Goal: Information Seeking & Learning: Learn about a topic

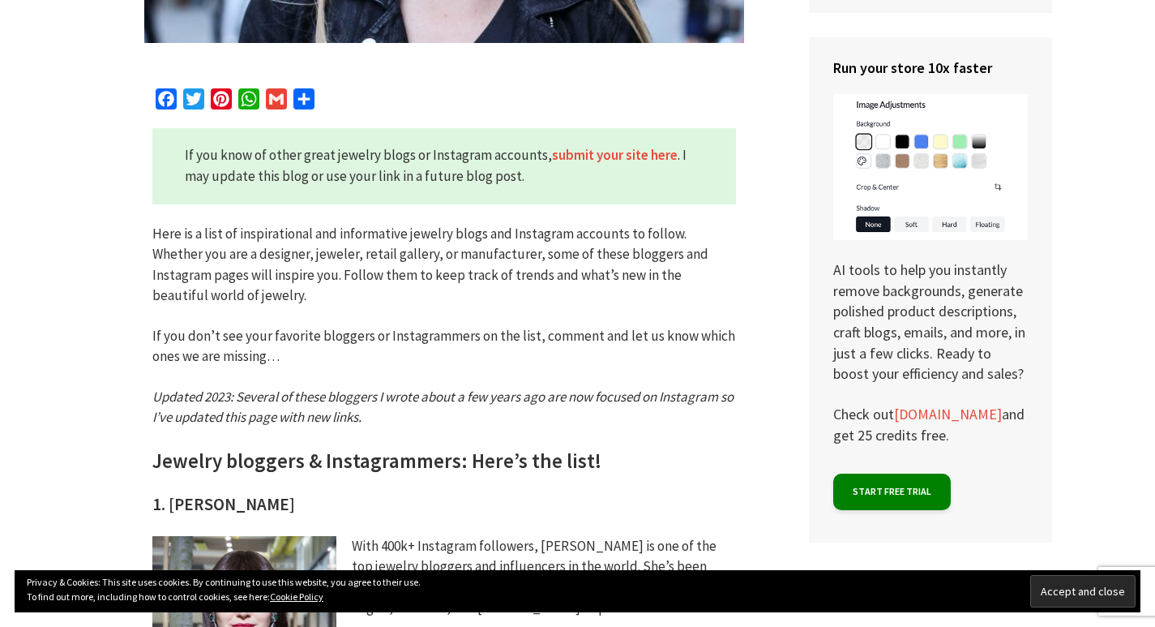
scroll to position [730, 0]
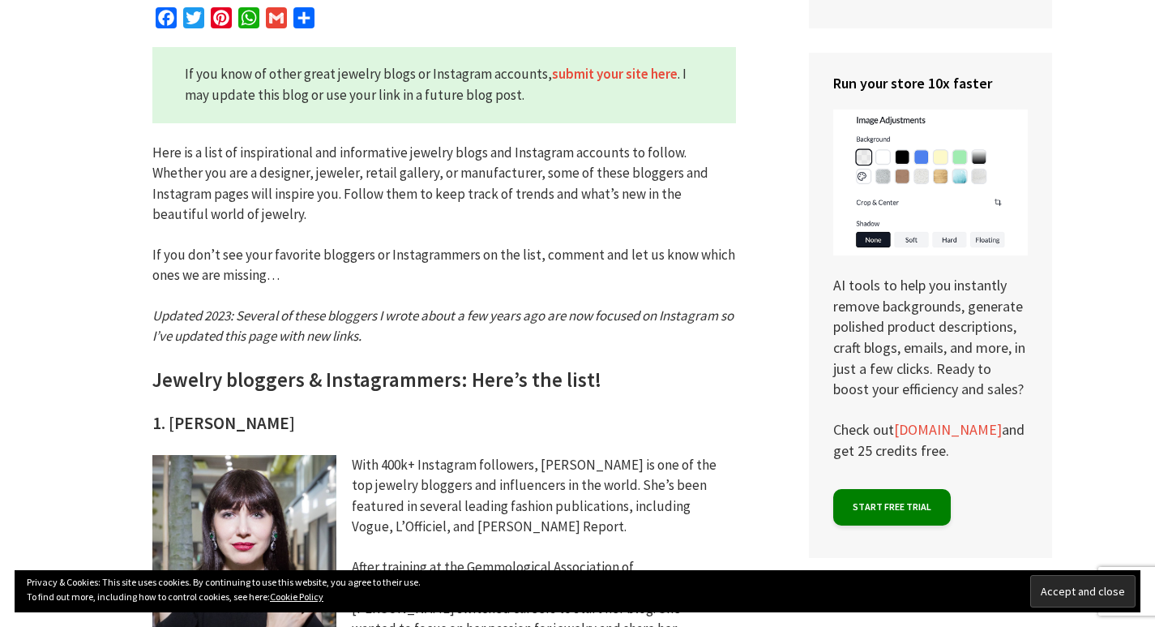
click at [300, 154] on p "Here is a list of inspirational and informative jewelry blogs and Instagram acc…" at bounding box center [444, 184] width 584 height 83
click at [325, 178] on p "Here is a list of inspirational and informative jewelry blogs and Instagram acc…" at bounding box center [444, 184] width 584 height 83
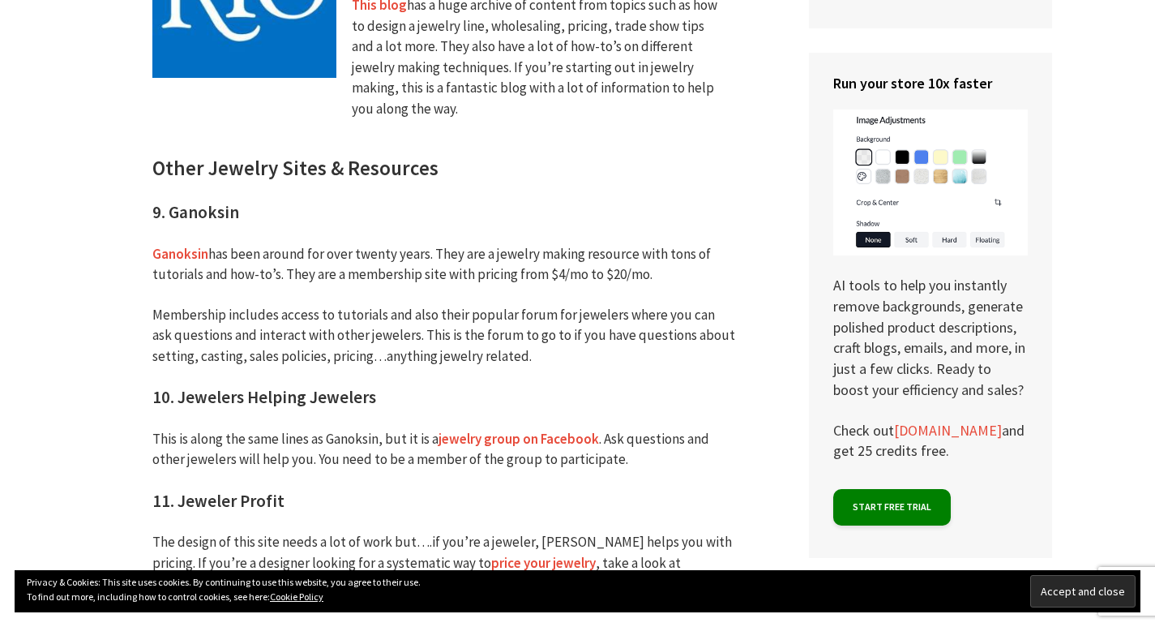
scroll to position [3324, 0]
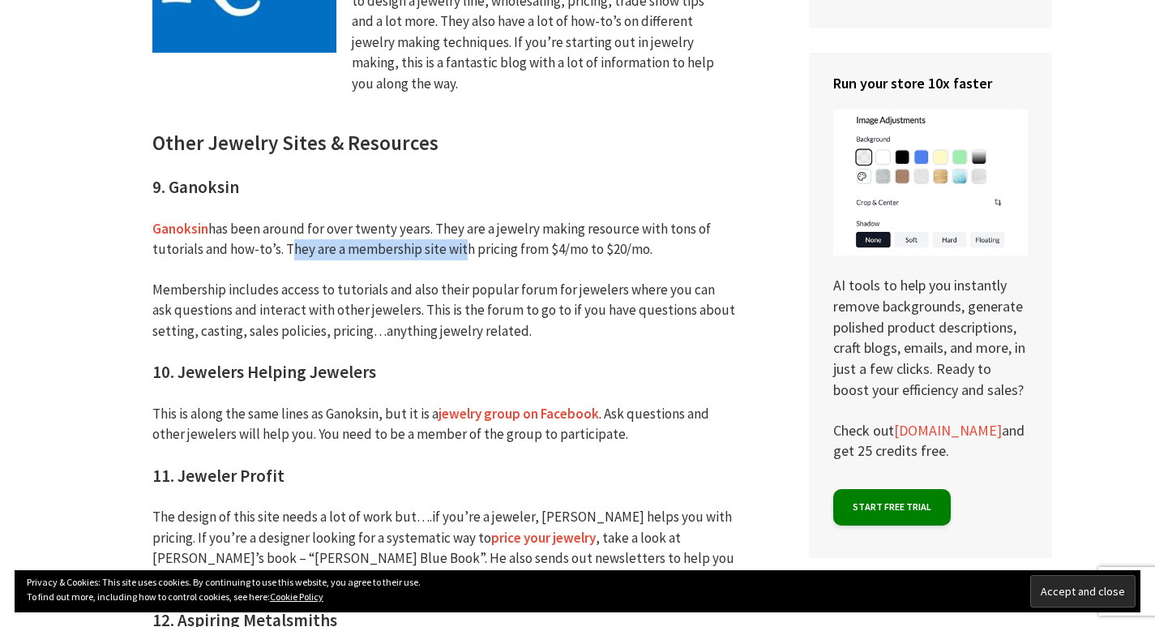
drag, startPoint x: 283, startPoint y: 146, endPoint x: 658, endPoint y: 148, distance: 375.4
click at [658, 219] on p "Ganoksin has been around for over twenty years. They are a jewelry making resou…" at bounding box center [444, 239] width 584 height 41
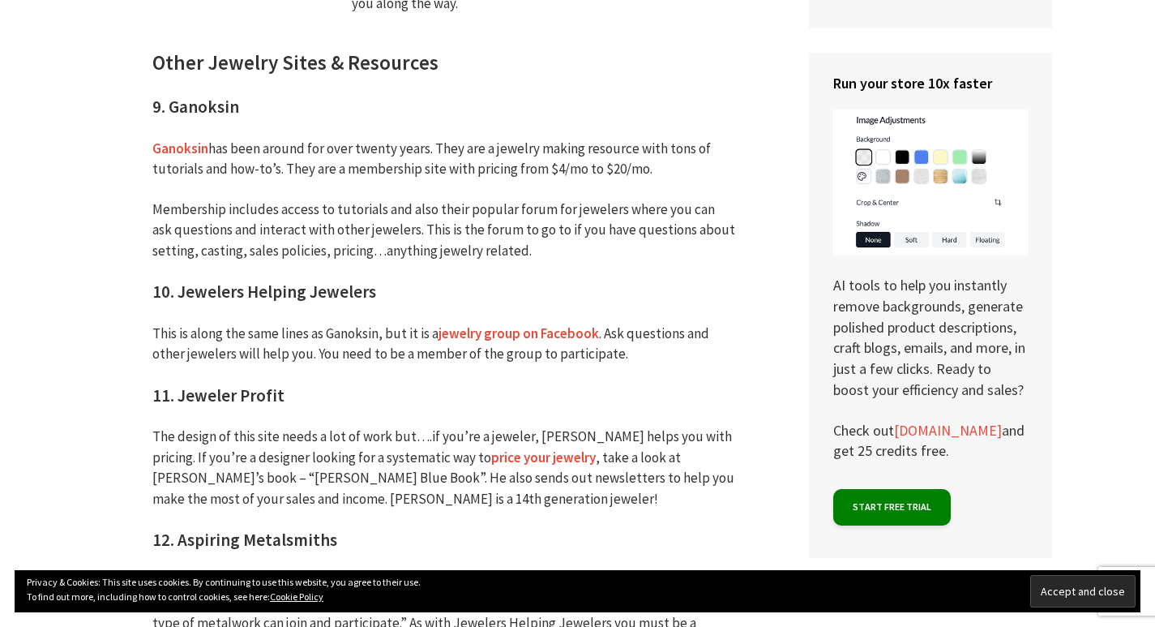
scroll to position [3405, 0]
click at [235, 199] on p "Membership includes access to tutorials and also their popular forum for jewele…" at bounding box center [444, 230] width 584 height 62
drag, startPoint x: 466, startPoint y: 107, endPoint x: 520, endPoint y: 109, distance: 53.5
click at [520, 199] on p "Membership includes access to tutorials and also their popular forum for jewele…" at bounding box center [444, 230] width 584 height 62
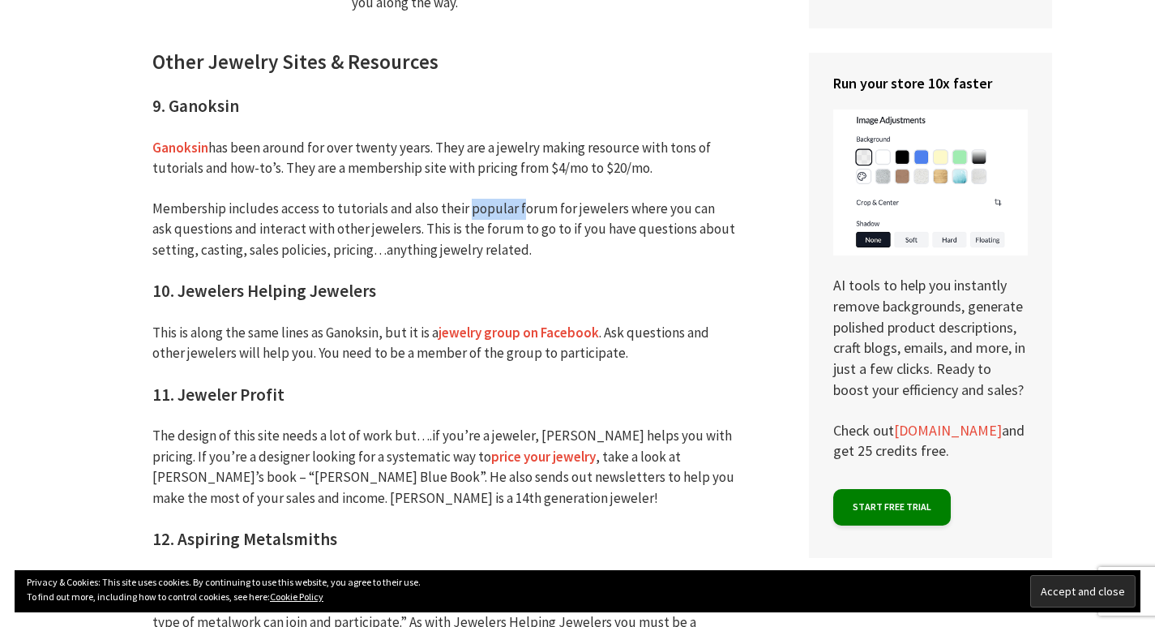
click at [546, 199] on p "Membership includes access to tutorials and also their popular forum for jewele…" at bounding box center [444, 230] width 584 height 62
drag, startPoint x: 512, startPoint y: 128, endPoint x: 698, endPoint y: 127, distance: 186.5
click at [698, 199] on p "Membership includes access to tutorials and also their popular forum for jewele…" at bounding box center [444, 230] width 584 height 62
drag, startPoint x: 298, startPoint y: 145, endPoint x: 308, endPoint y: 145, distance: 9.7
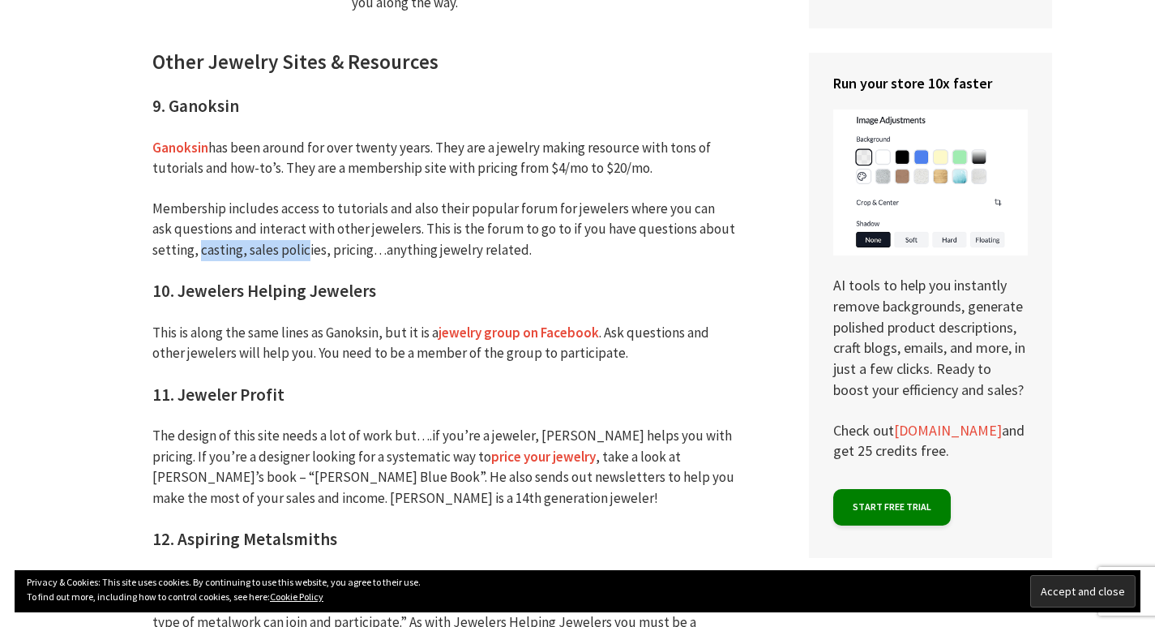
click at [308, 199] on p "Membership includes access to tutorials and also their popular forum for jewele…" at bounding box center [444, 230] width 584 height 62
click at [327, 199] on p "Membership includes access to tutorials and also their popular forum for jewele…" at bounding box center [444, 230] width 584 height 62
click at [554, 199] on p "Membership includes access to tutorials and also their popular forum for jewele…" at bounding box center [444, 230] width 584 height 62
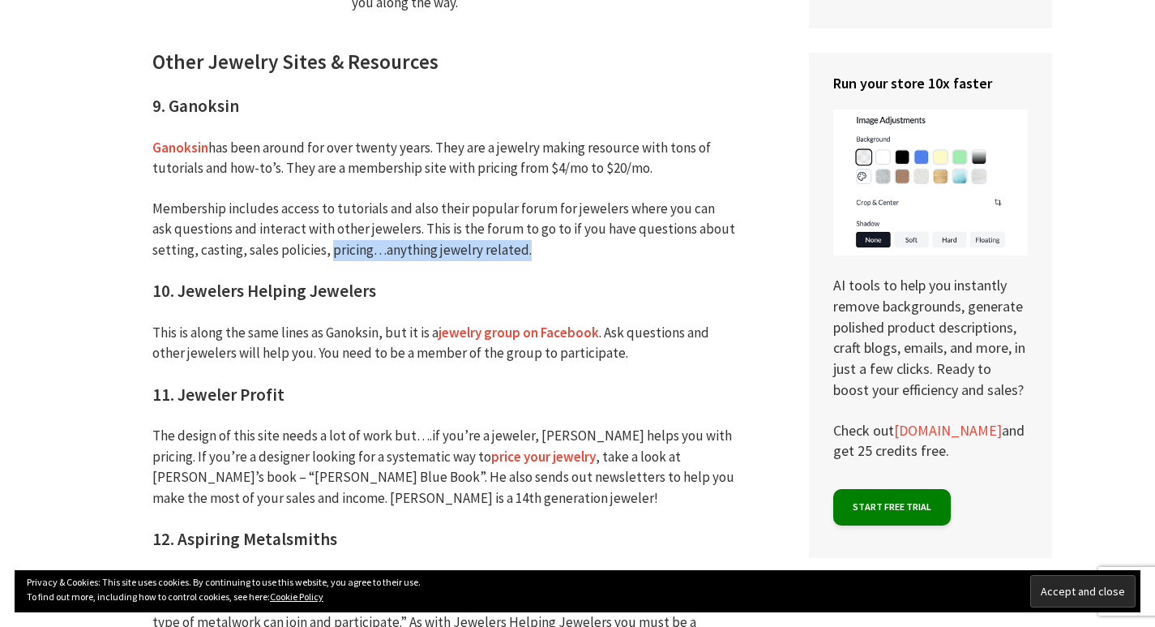
click at [554, 199] on p "Membership includes access to tutorials and also their popular forum for jewele…" at bounding box center [444, 230] width 584 height 62
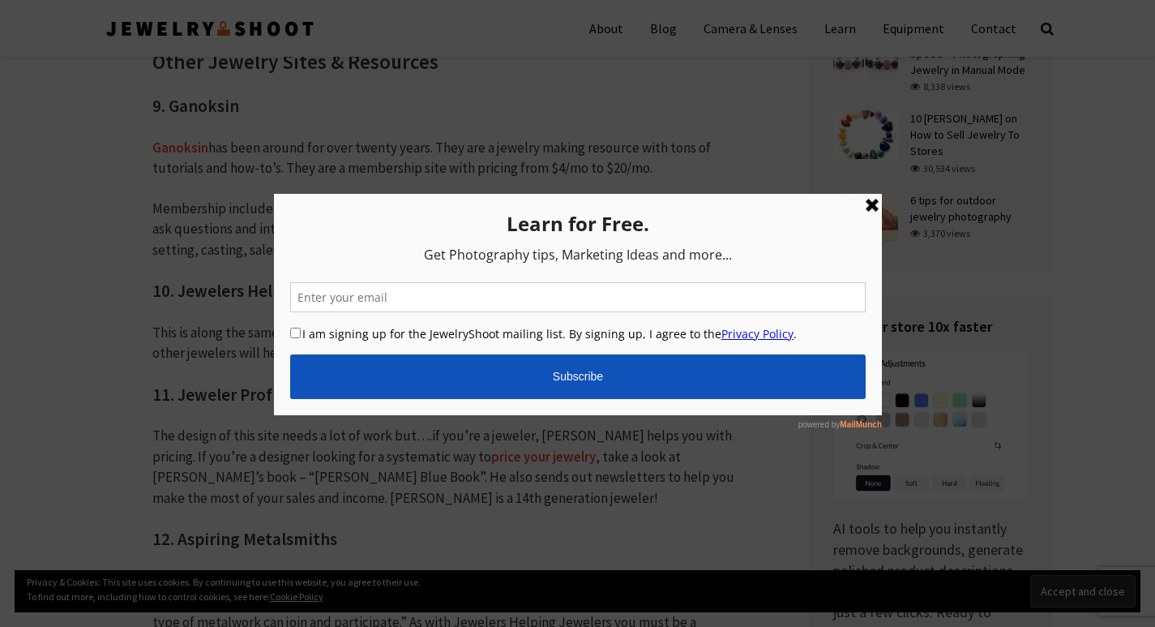
scroll to position [3324, 0]
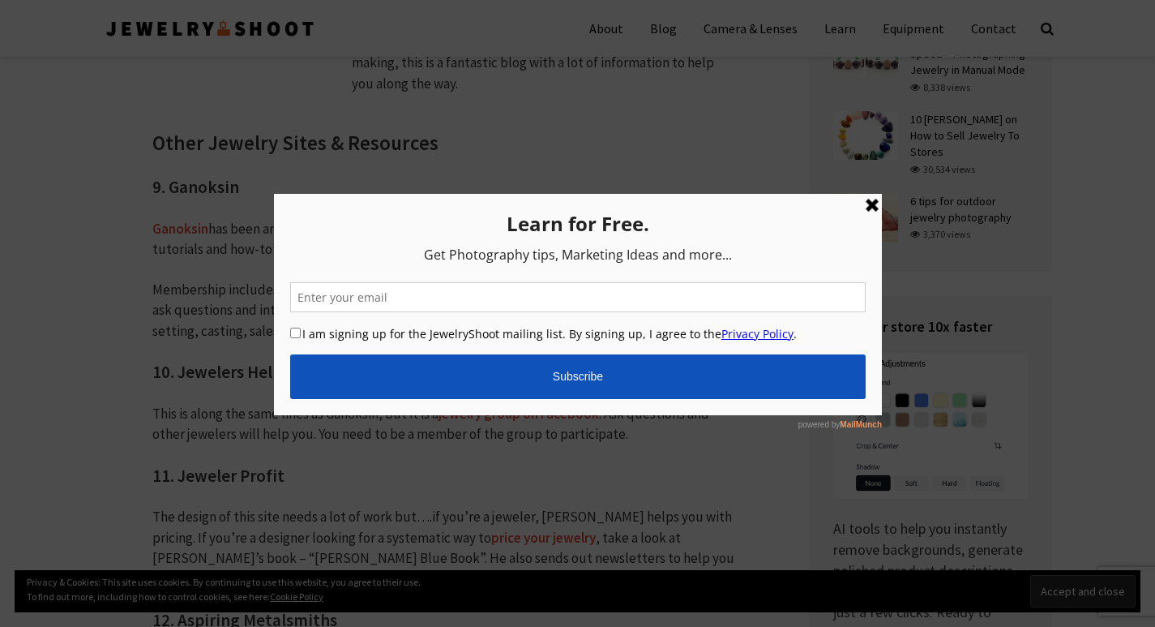
click at [873, 204] on link at bounding box center [871, 204] width 19 height 19
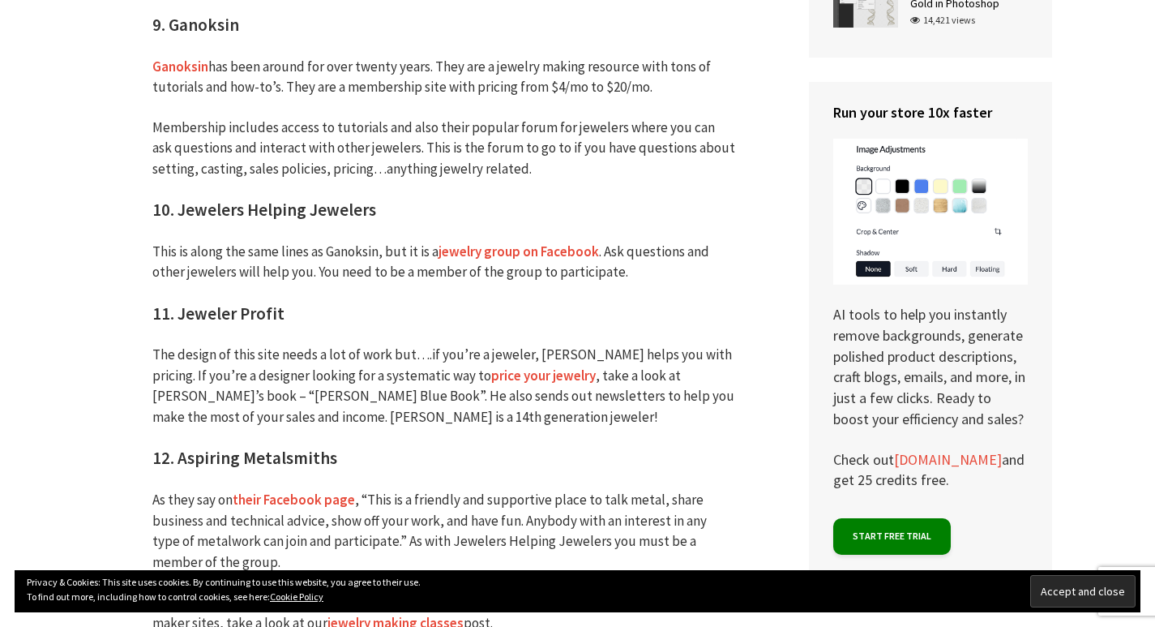
scroll to position [3567, 0]
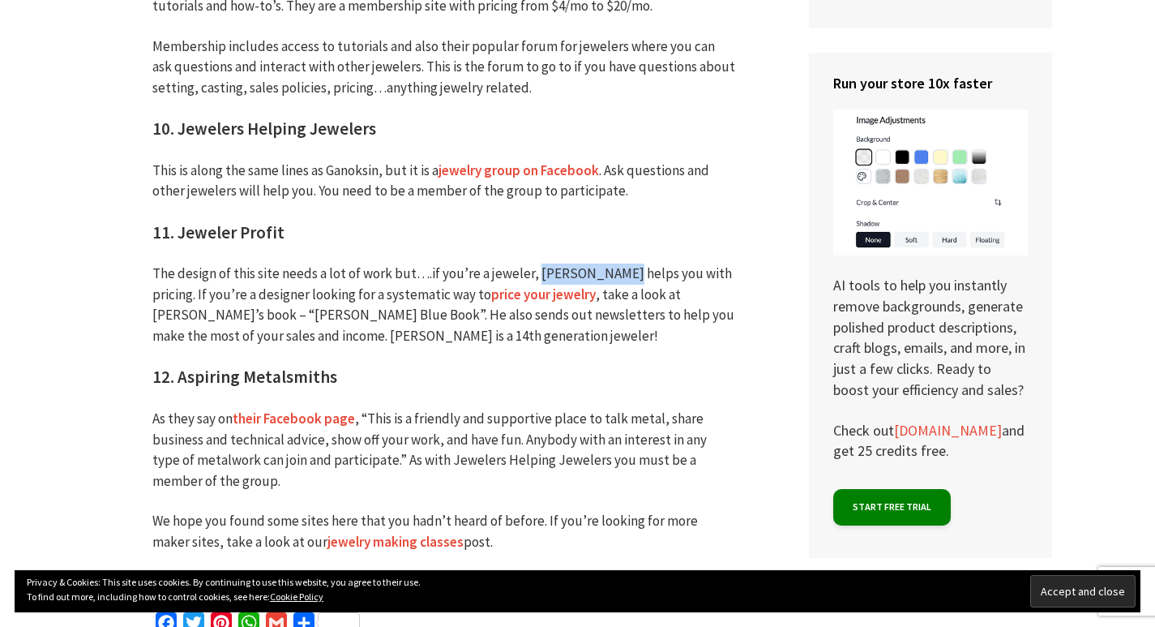
drag, startPoint x: 533, startPoint y: 170, endPoint x: 698, endPoint y: 171, distance: 165.4
click at [698, 264] on p "The design of this site needs a lot of work but….if you’re a jeweler, [PERSON_N…" at bounding box center [444, 305] width 584 height 83
click at [718, 264] on p "The design of this site needs a lot of work but….if you’re a jeweler, [PERSON_N…" at bounding box center [444, 305] width 584 height 83
